Goal: Navigation & Orientation: Find specific page/section

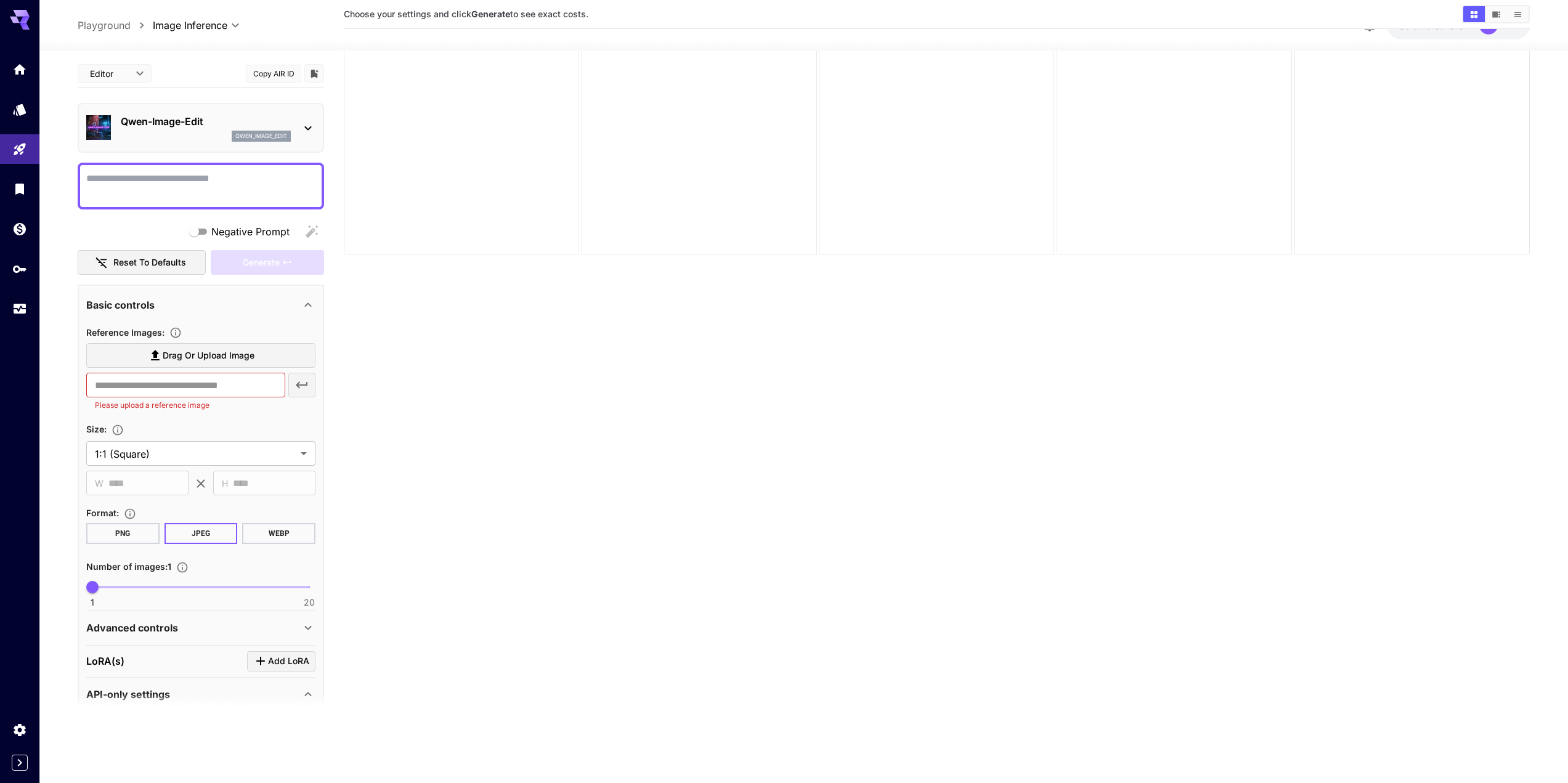
scroll to position [97, 0]
click at [287, 654] on span "Add LoRA" at bounding box center [288, 661] width 41 height 15
click at [283, 665] on span "Add LoRA" at bounding box center [288, 661] width 41 height 15
click at [282, 665] on span "Add LoRA" at bounding box center [288, 661] width 41 height 15
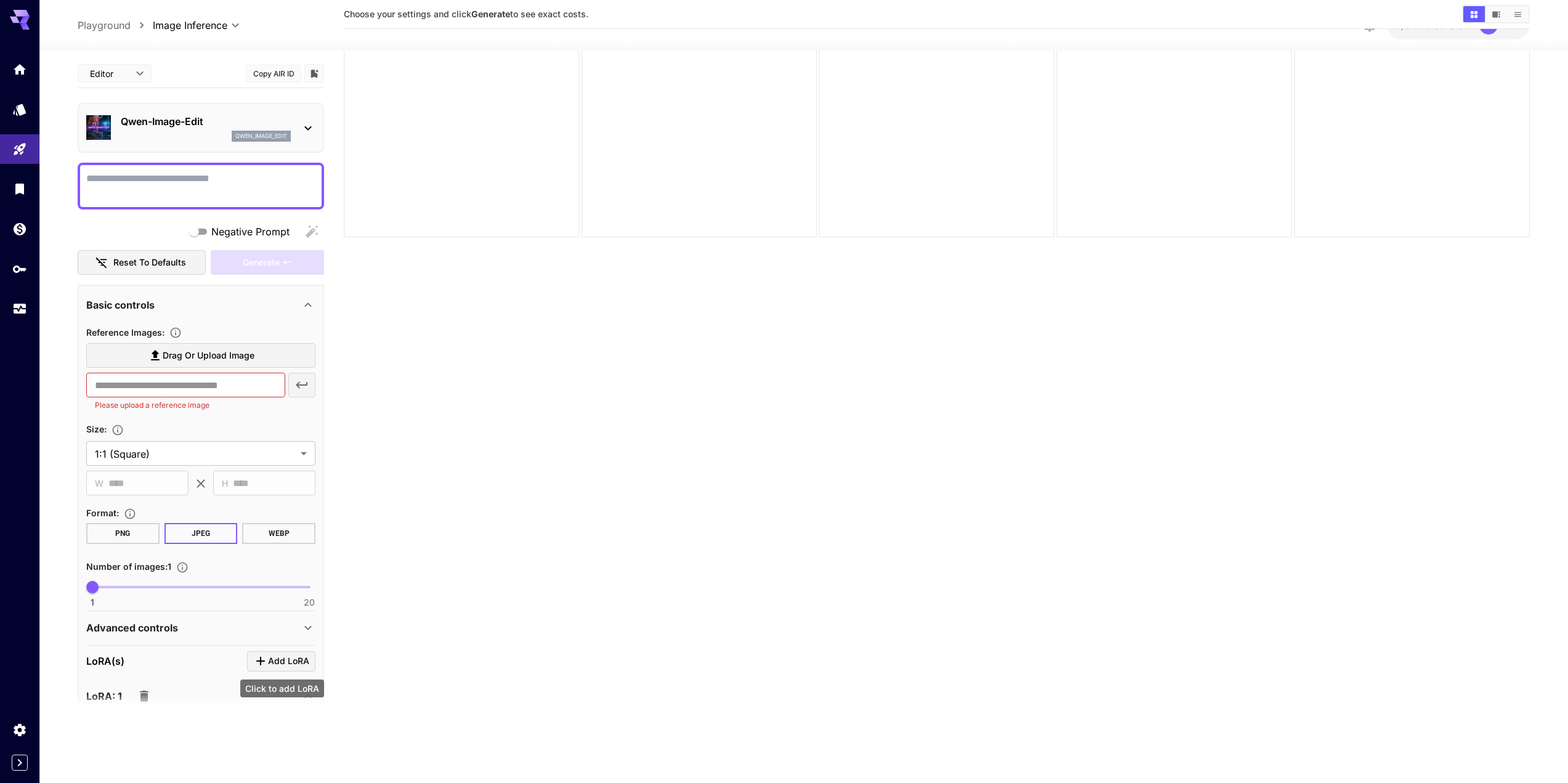
click at [281, 665] on span "Add LoRA" at bounding box center [288, 661] width 41 height 15
click at [280, 664] on span "Add LoRA" at bounding box center [288, 661] width 41 height 15
click at [280, 664] on section "Add LoRA" at bounding box center [282, 661] width 69 height 20
click at [127, 665] on div "LoRA(s) Add LoRA" at bounding box center [201, 661] width 229 height 20
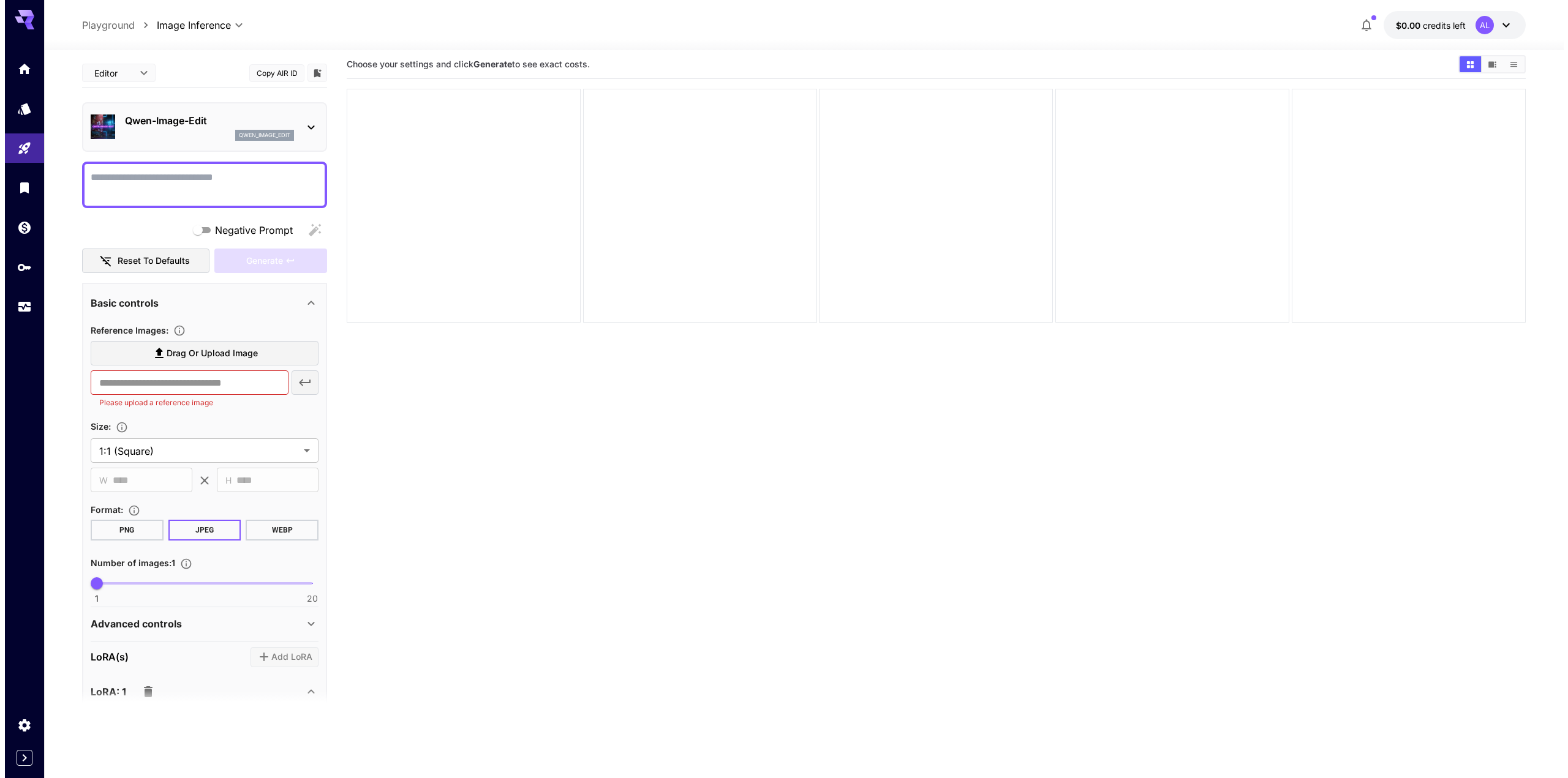
scroll to position [0, 0]
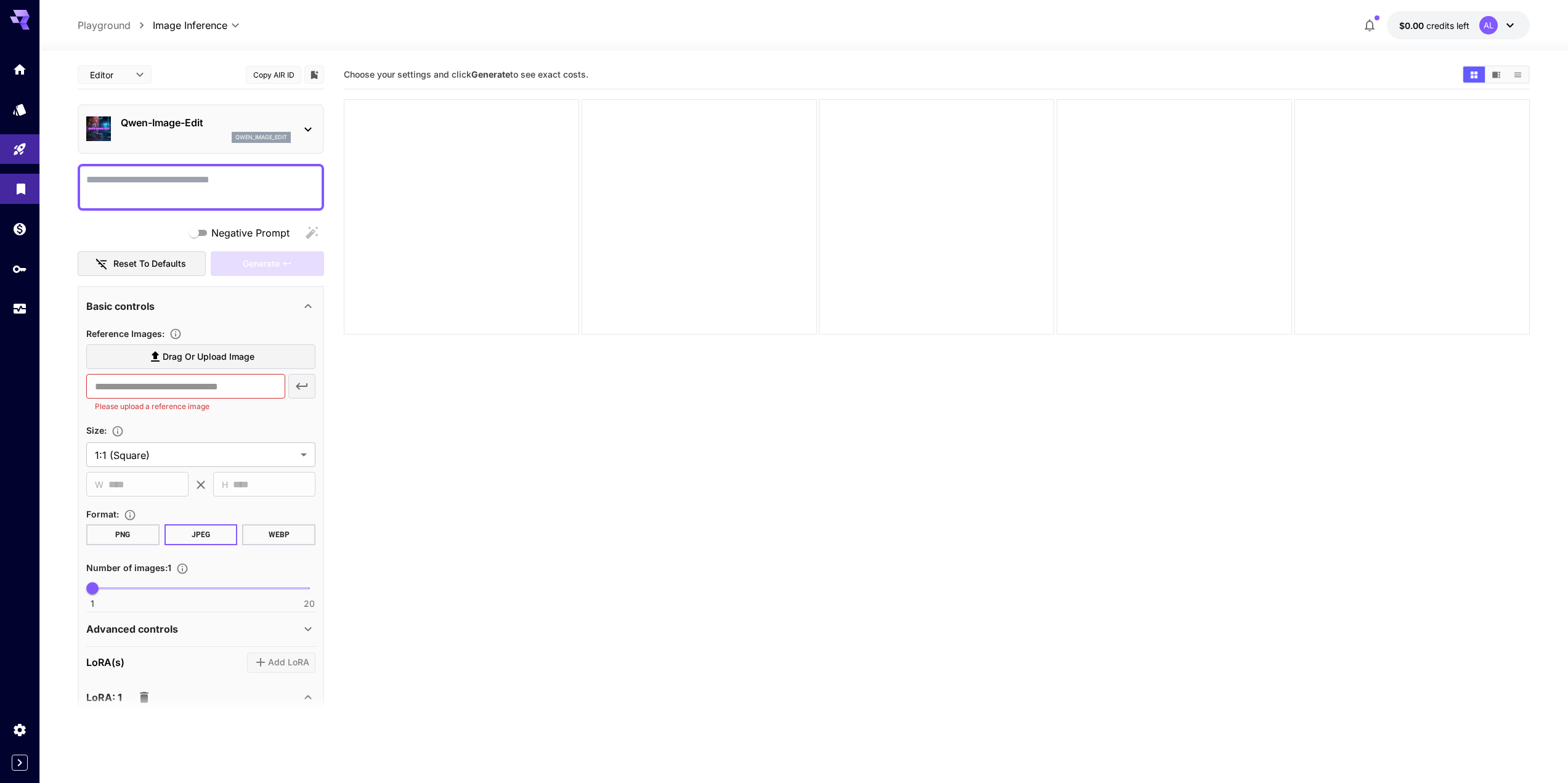
click at [27, 193] on icon "Library" at bounding box center [21, 185] width 15 height 15
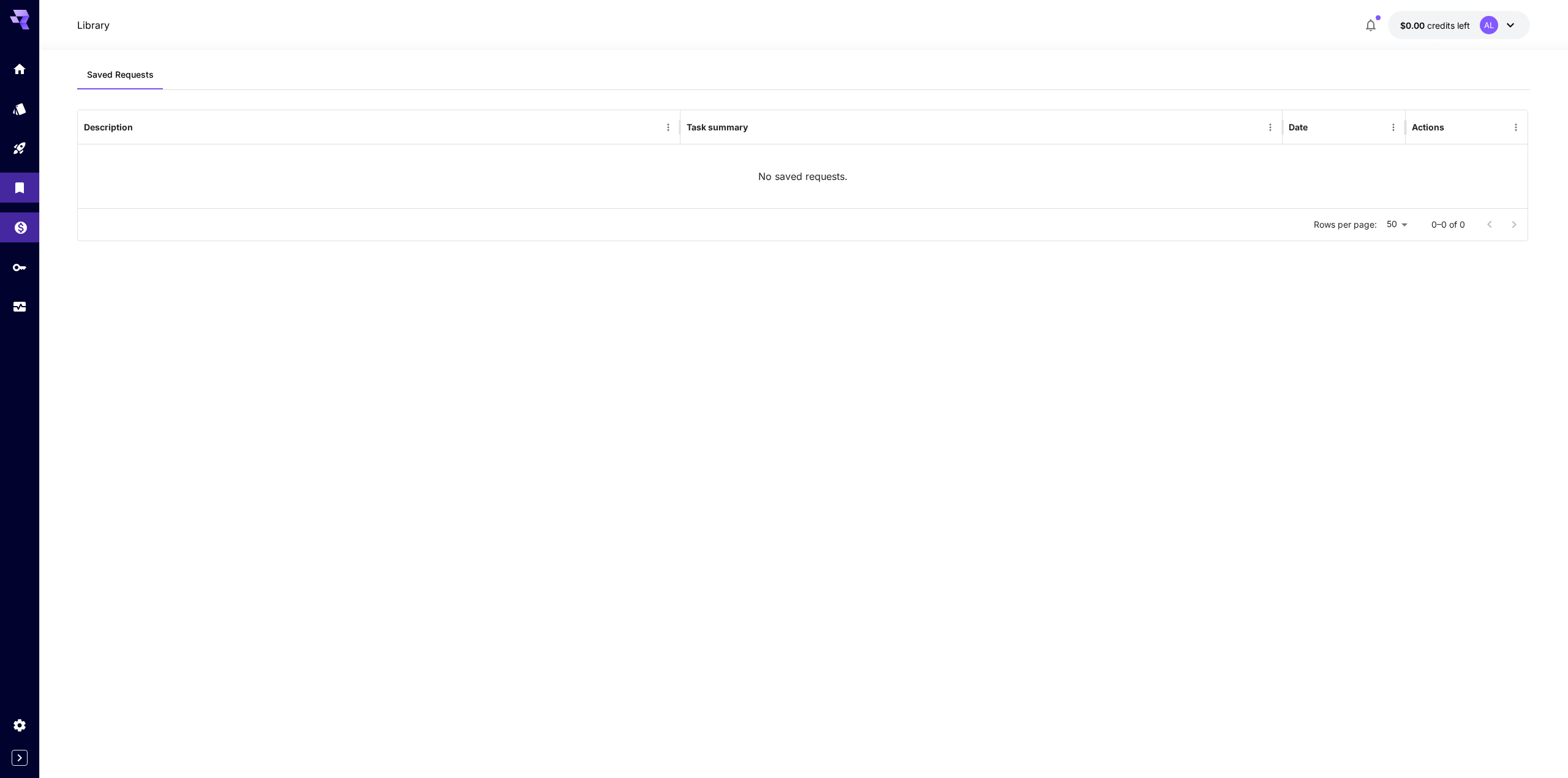
click at [21, 228] on icon "Wallet" at bounding box center [21, 225] width 13 height 13
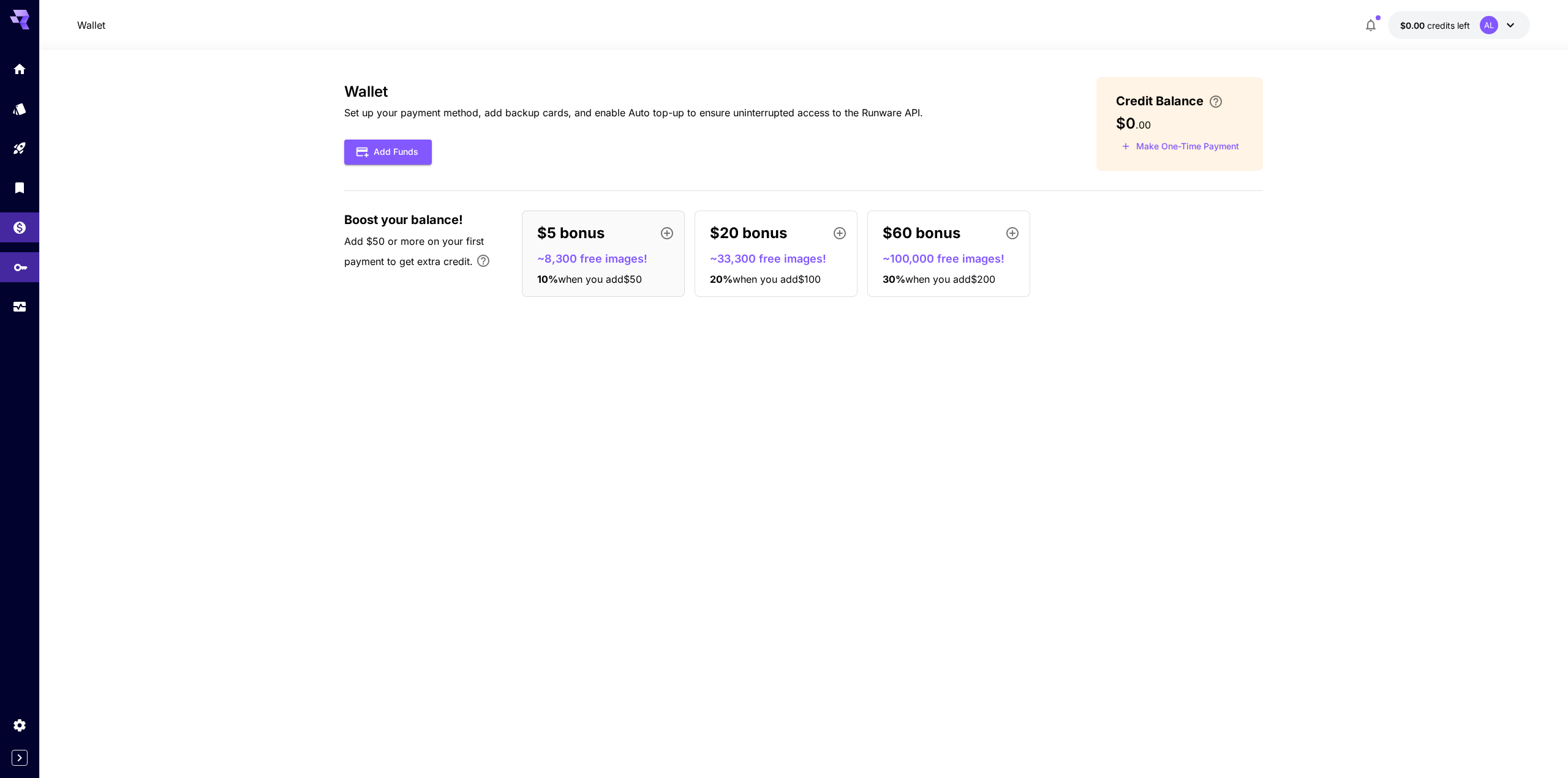
click at [22, 266] on icon "API Keys" at bounding box center [21, 264] width 15 height 15
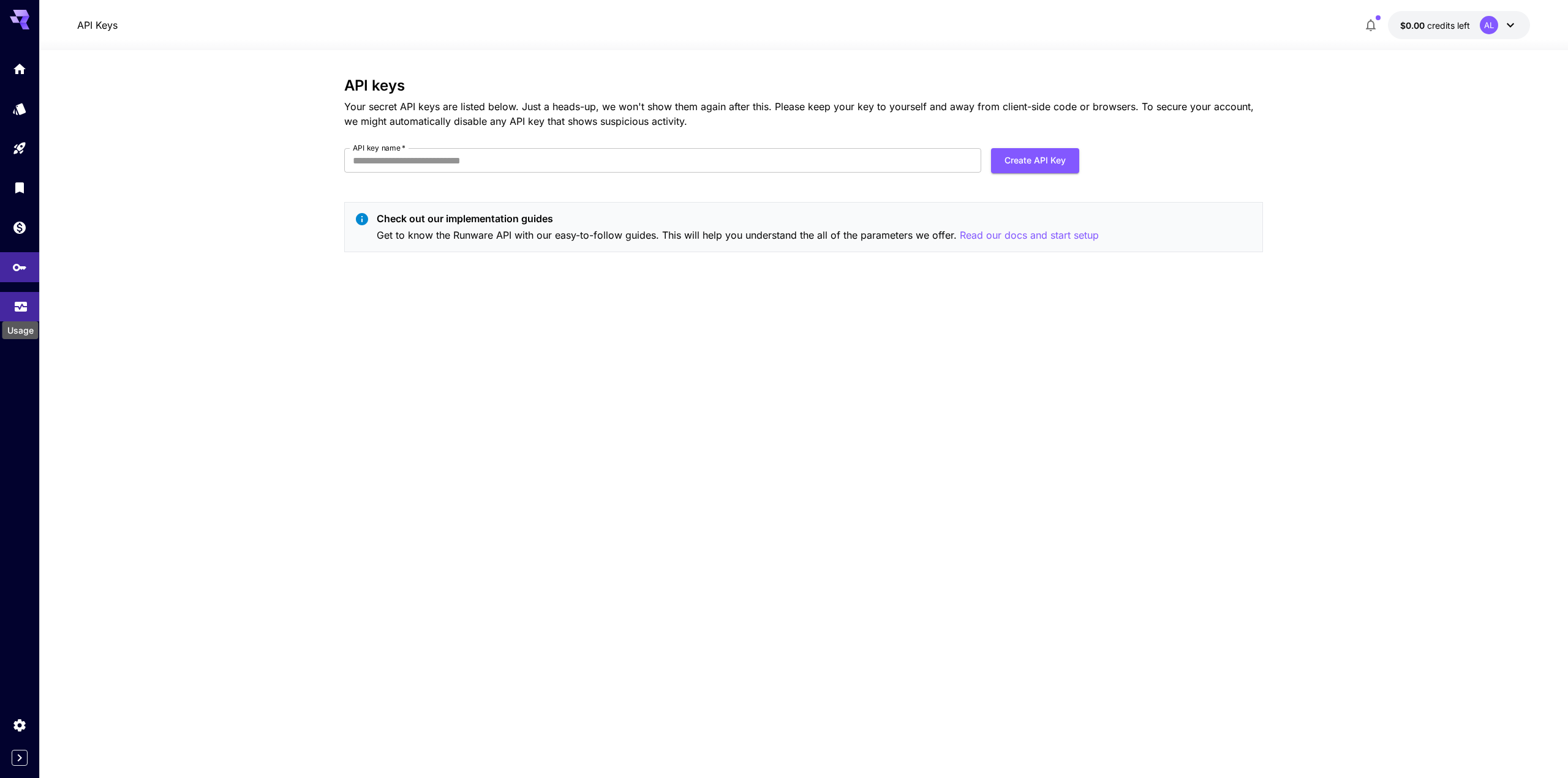
click at [19, 310] on icon "Usage" at bounding box center [21, 304] width 15 height 15
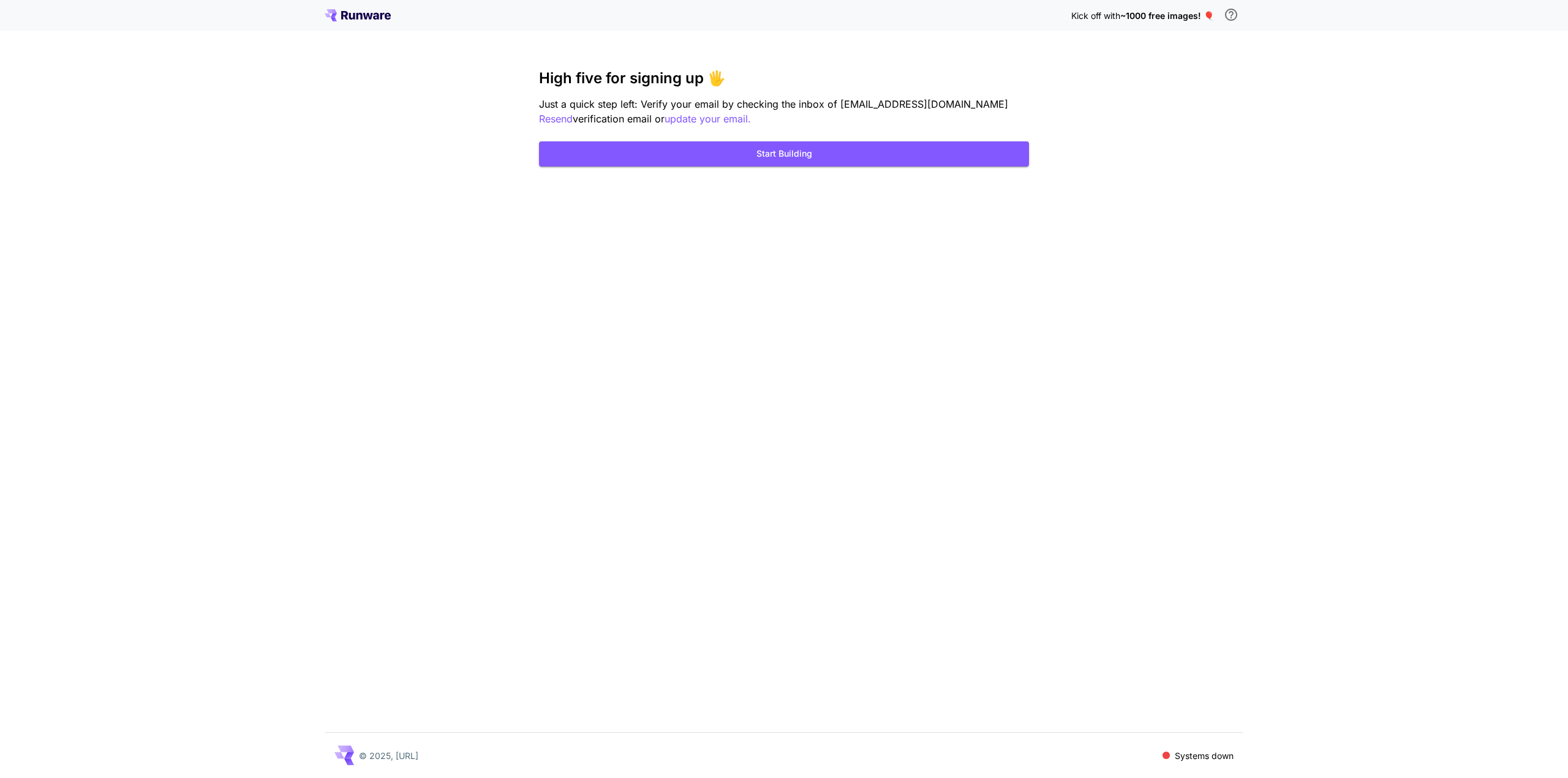
drag, startPoint x: 1150, startPoint y: 19, endPoint x: 1158, endPoint y: 20, distance: 8.1
click at [1151, 19] on span "~1000 free images! 🎈" at bounding box center [1167, 15] width 93 height 10
click at [1209, 15] on span "~1000 free images! 🎈" at bounding box center [1167, 15] width 93 height 10
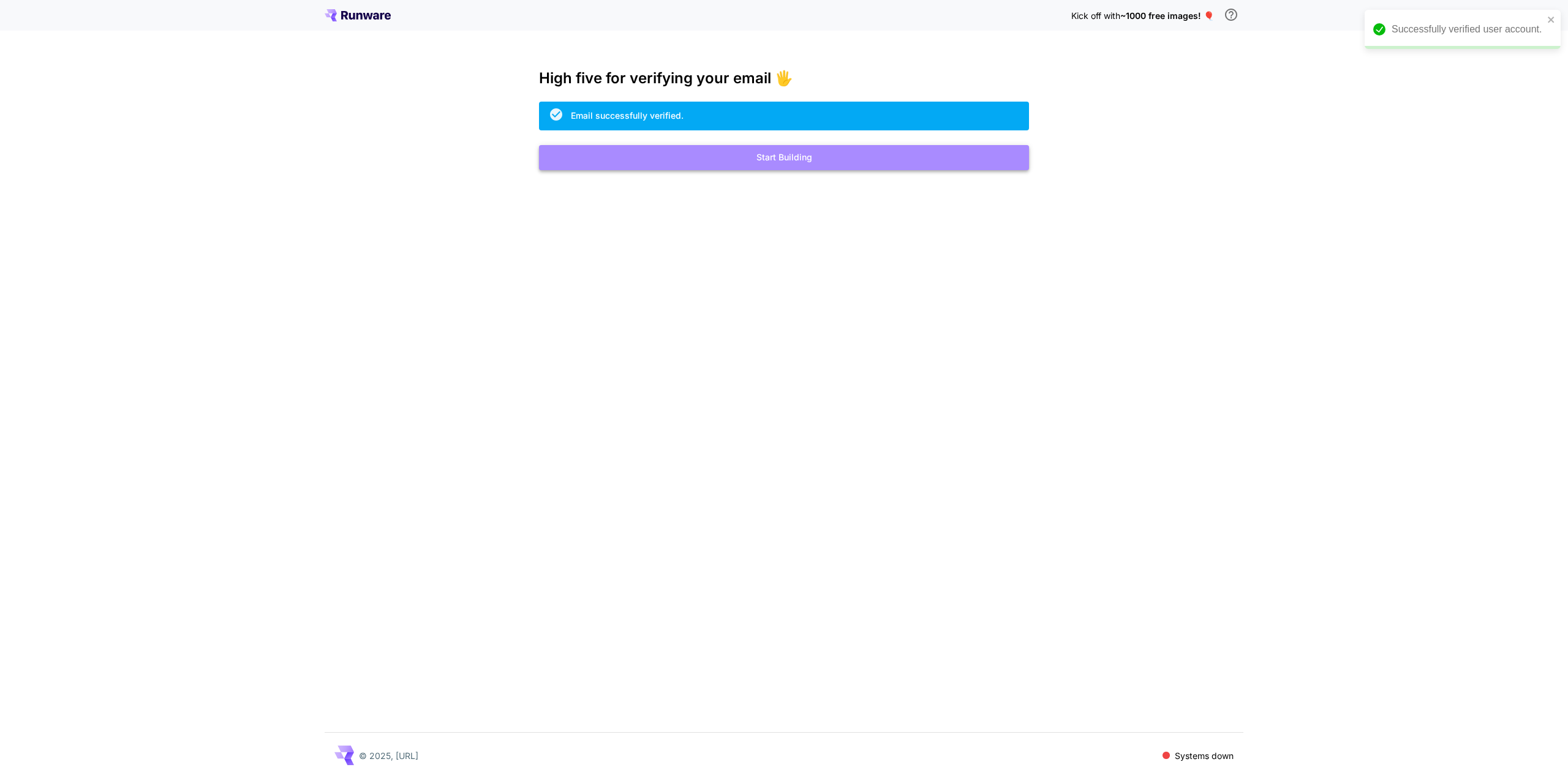
click at [782, 156] on button "Start Building" at bounding box center [784, 158] width 490 height 25
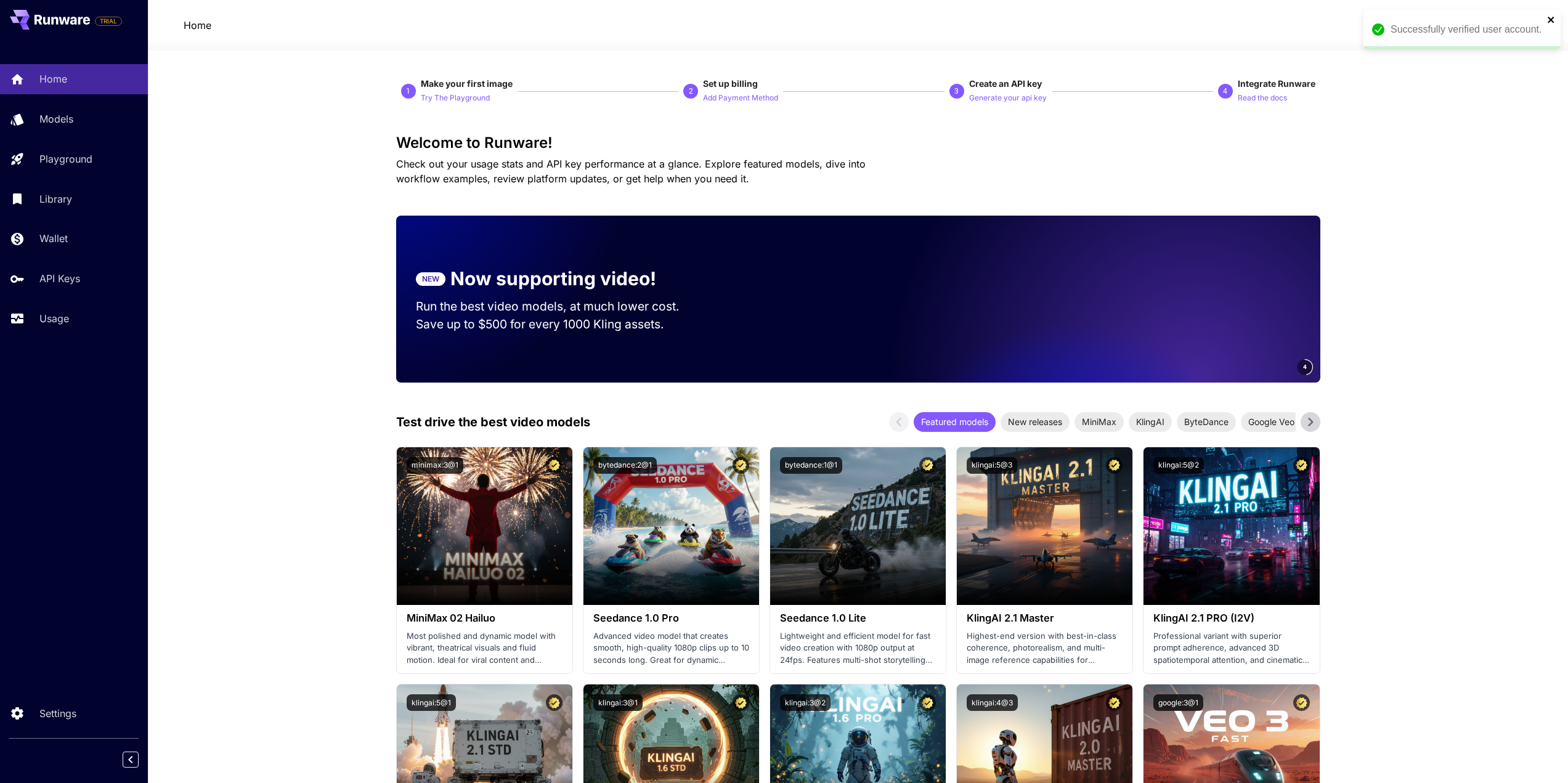
click at [1552, 18] on icon "close" at bounding box center [1550, 19] width 6 height 6
click at [1370, 18] on icon "button" at bounding box center [1373, 25] width 15 height 15
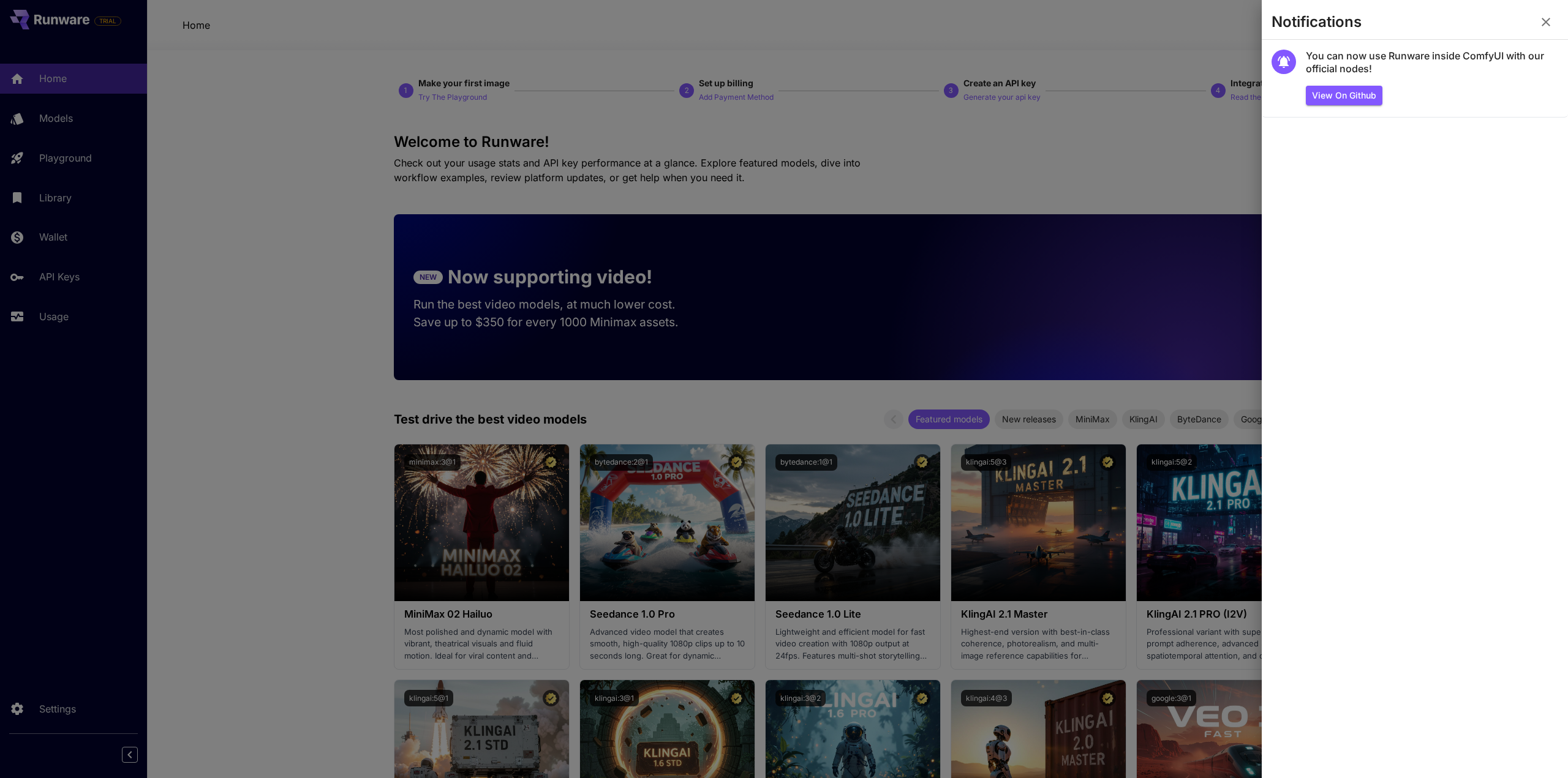
click at [1544, 21] on icon "button" at bounding box center [1546, 23] width 15 height 15
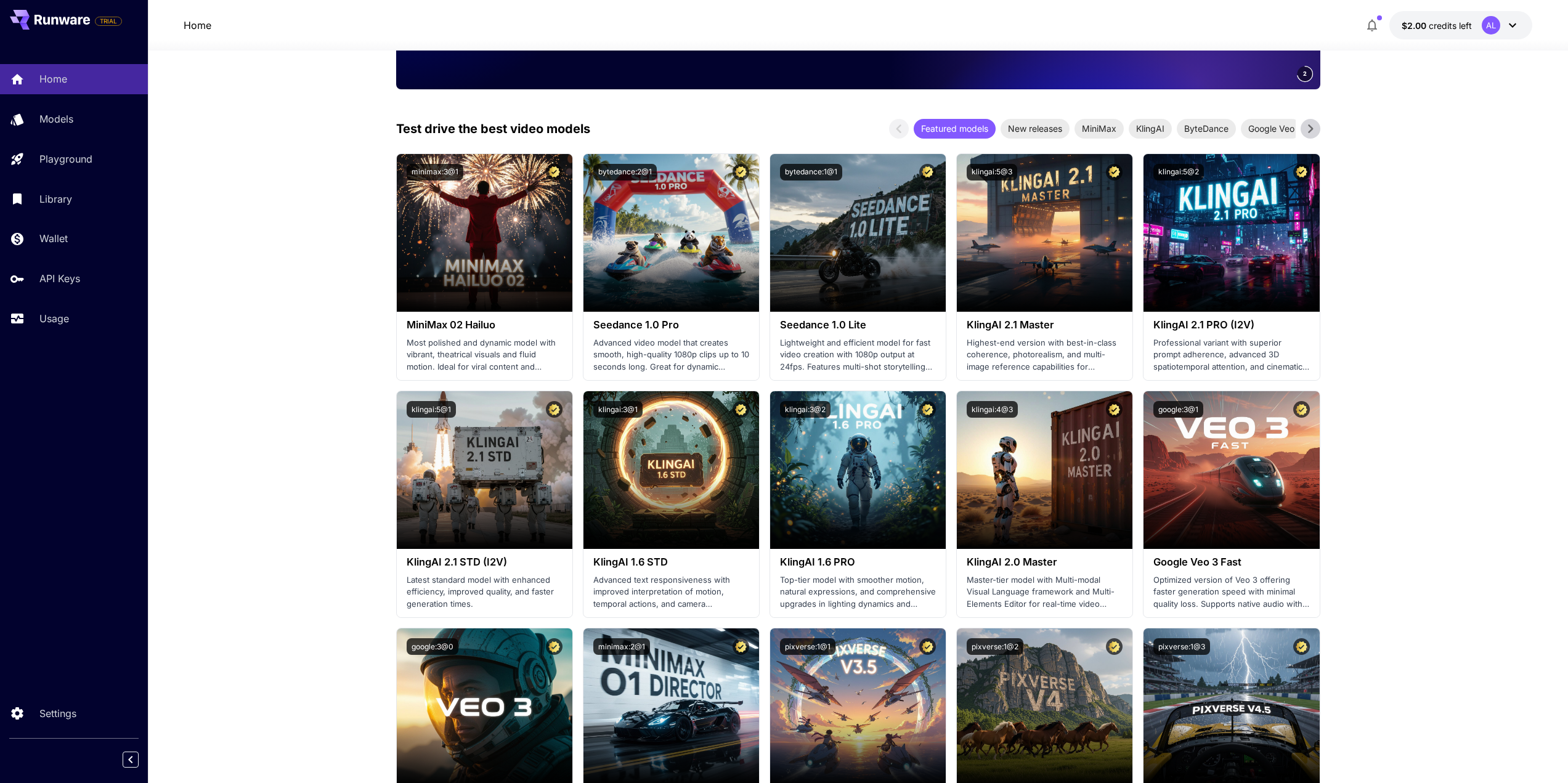
scroll to position [493, 0]
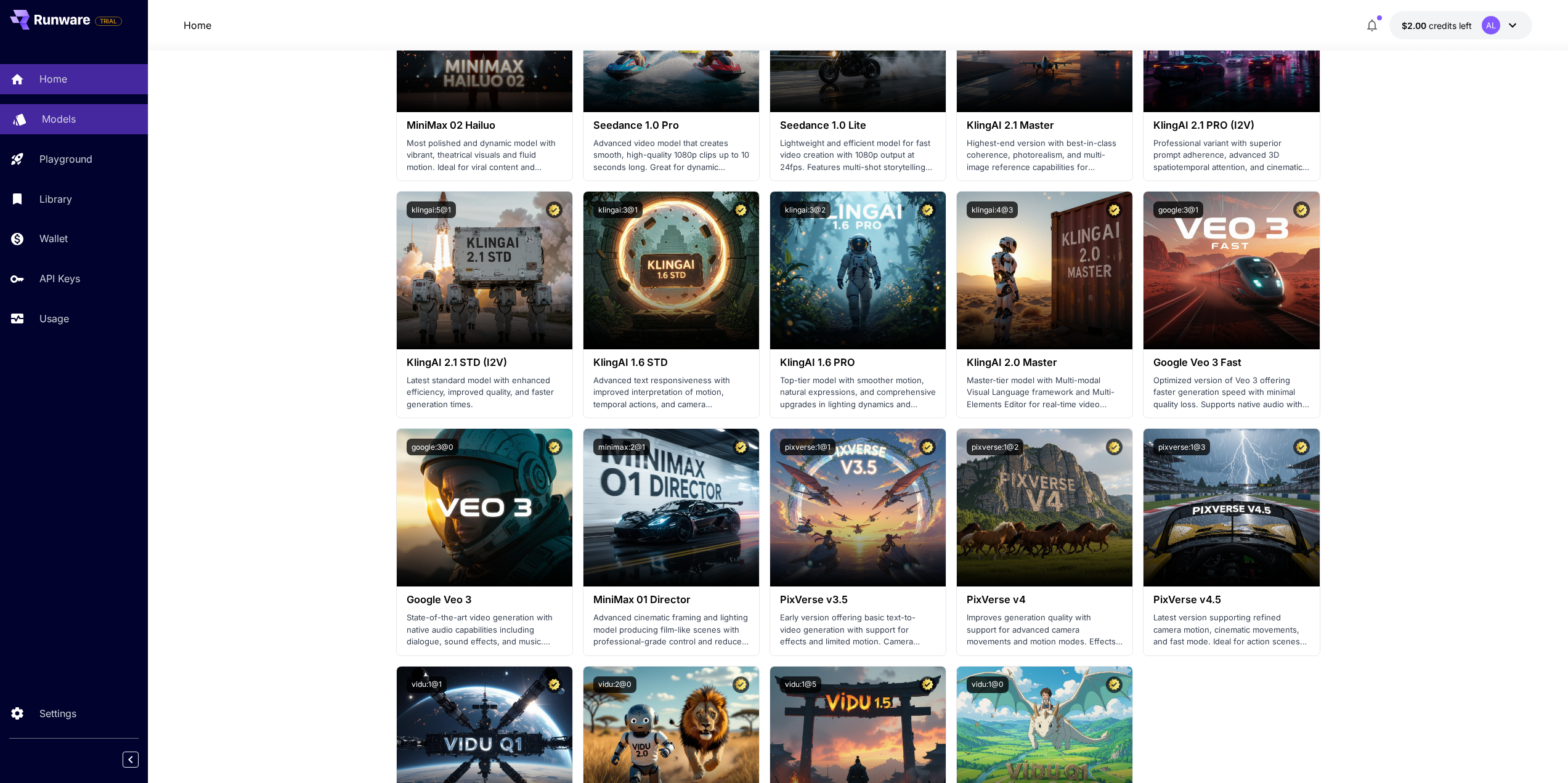
click at [71, 122] on p "Models" at bounding box center [59, 119] width 34 height 15
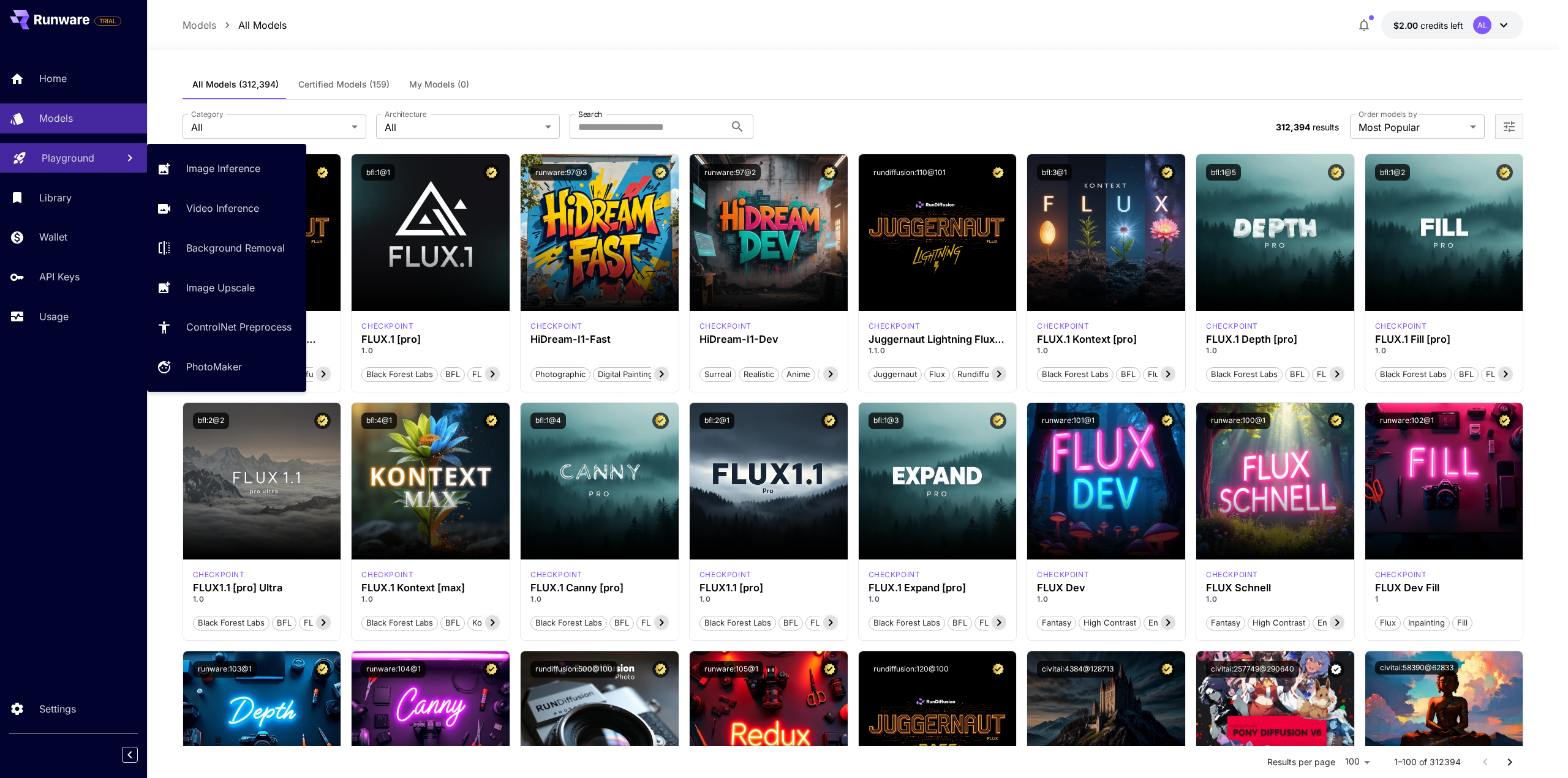
click at [88, 158] on p "Playground" at bounding box center [68, 158] width 53 height 15
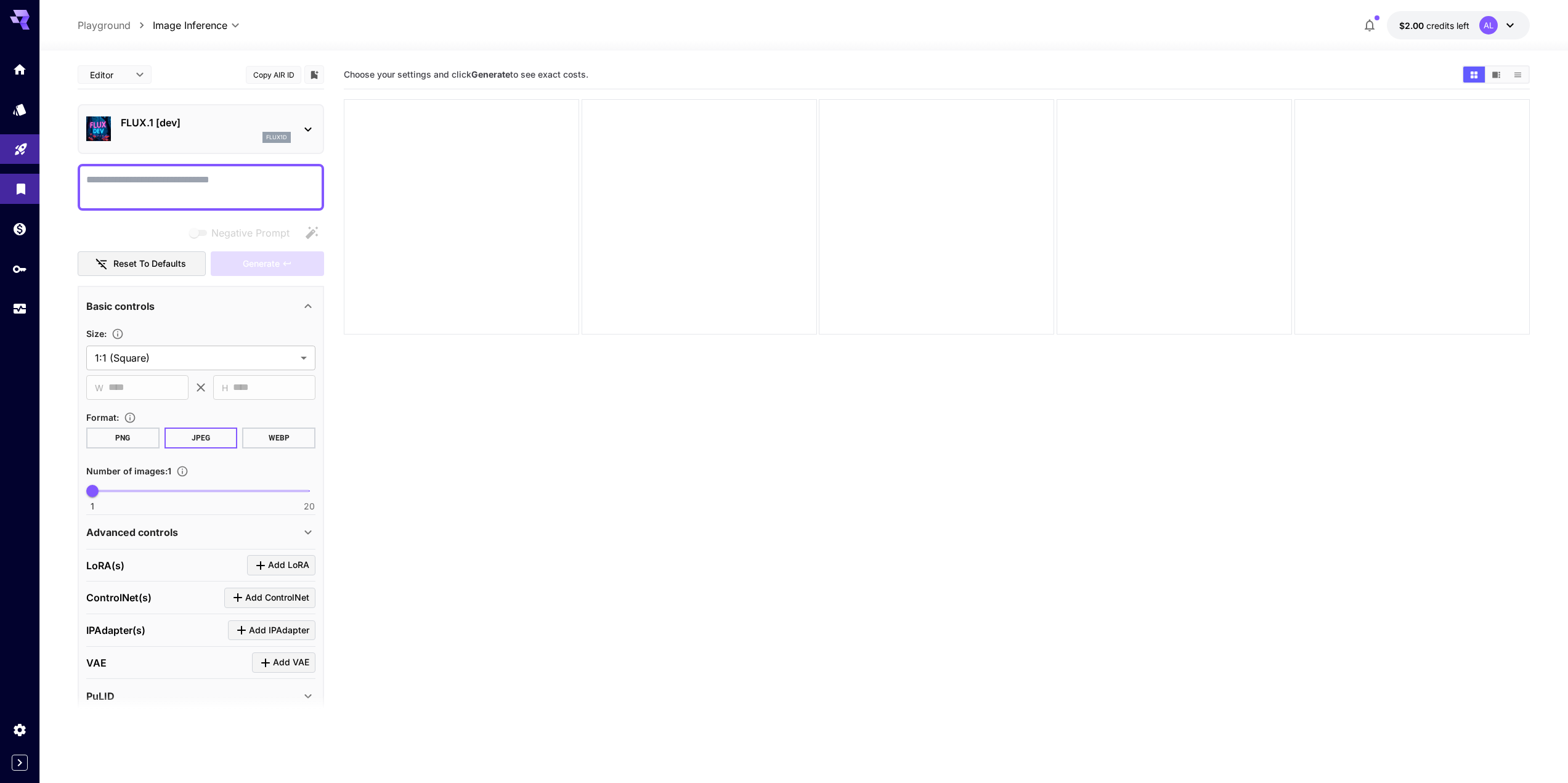
click at [30, 191] on link at bounding box center [19, 189] width 39 height 30
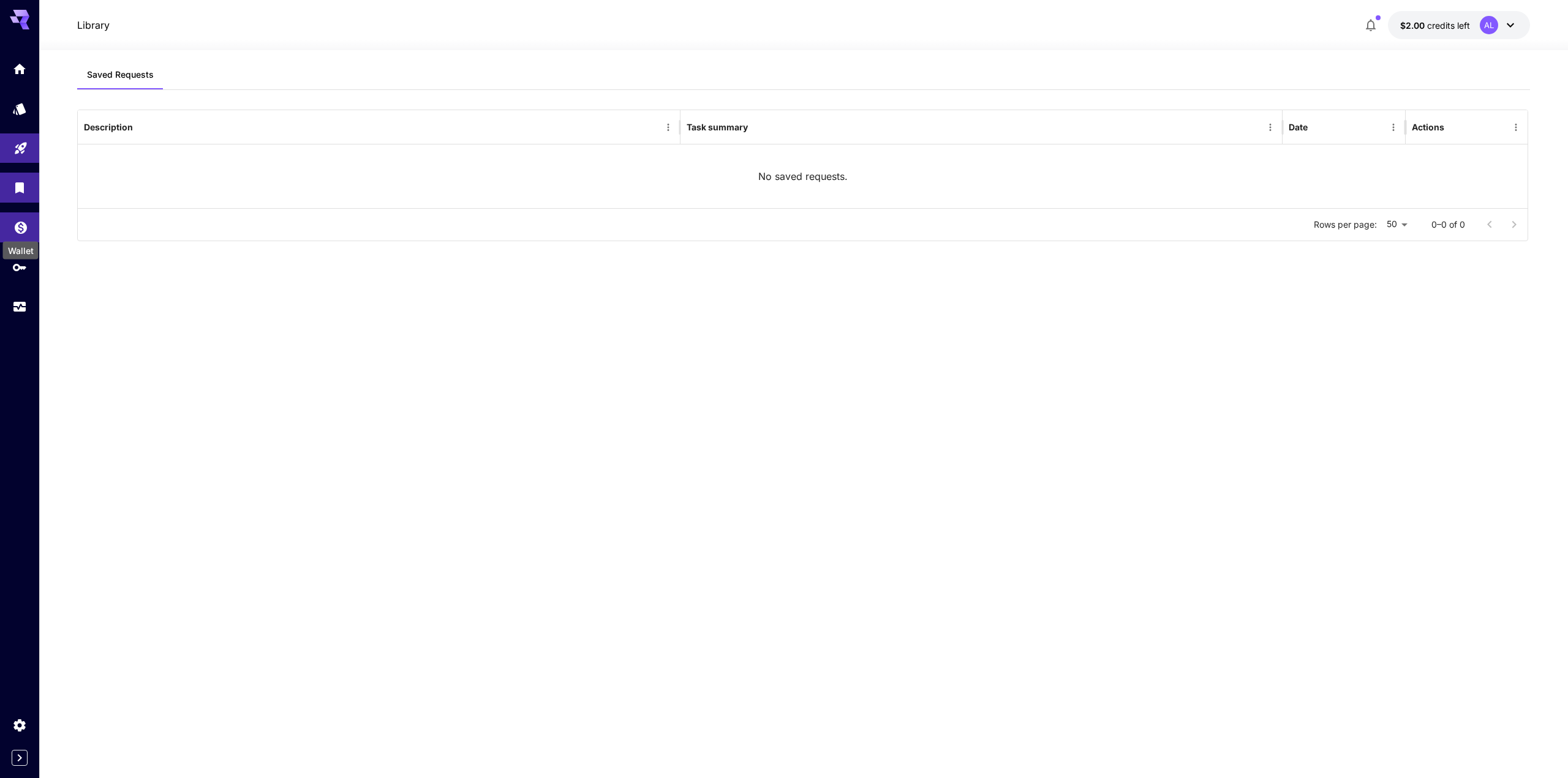
click at [15, 228] on icon "Wallet" at bounding box center [21, 228] width 13 height 13
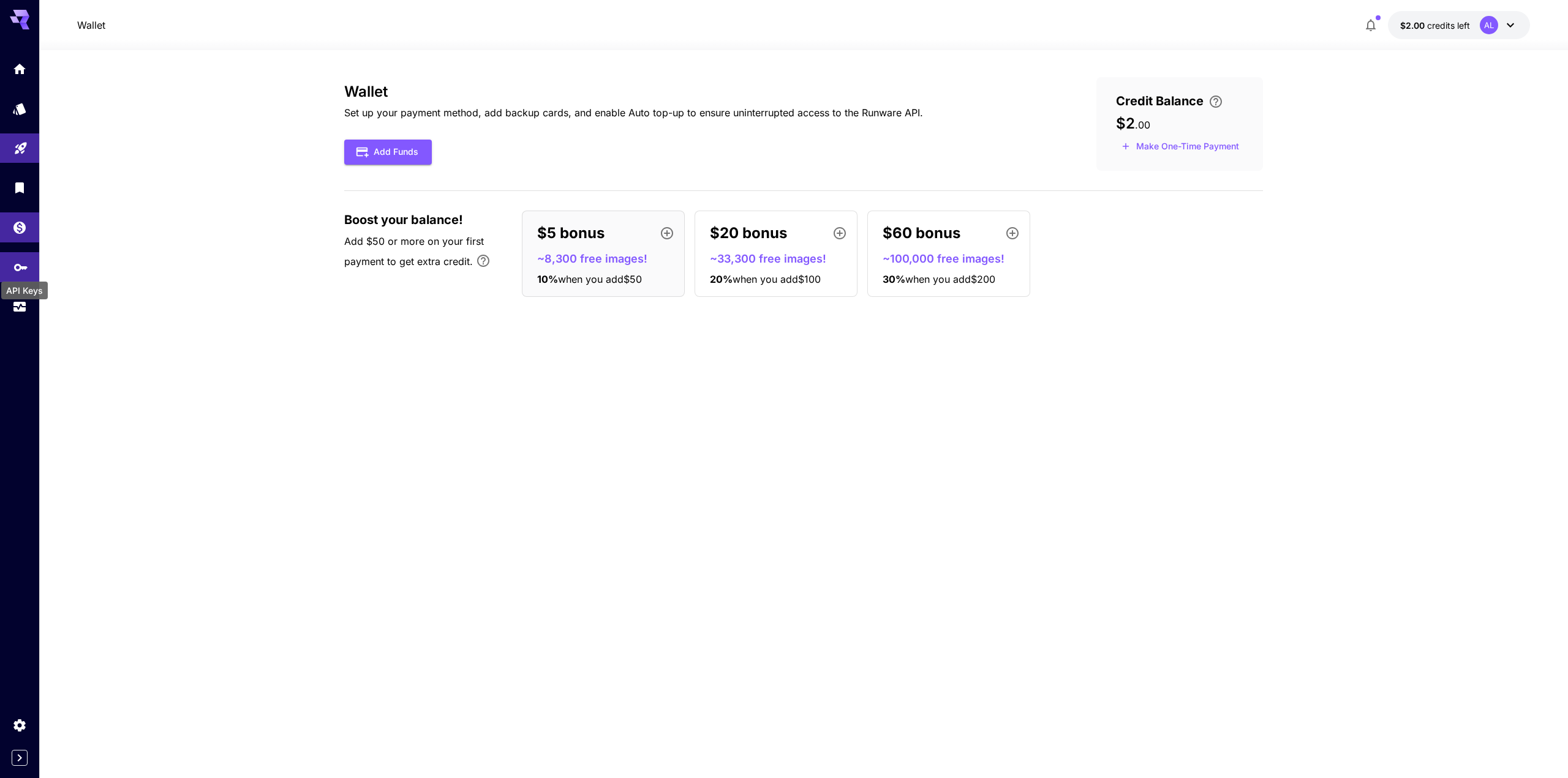
click at [15, 259] on icon "API Keys" at bounding box center [21, 267] width 15 height 15
